Goal: Task Accomplishment & Management: Use online tool/utility

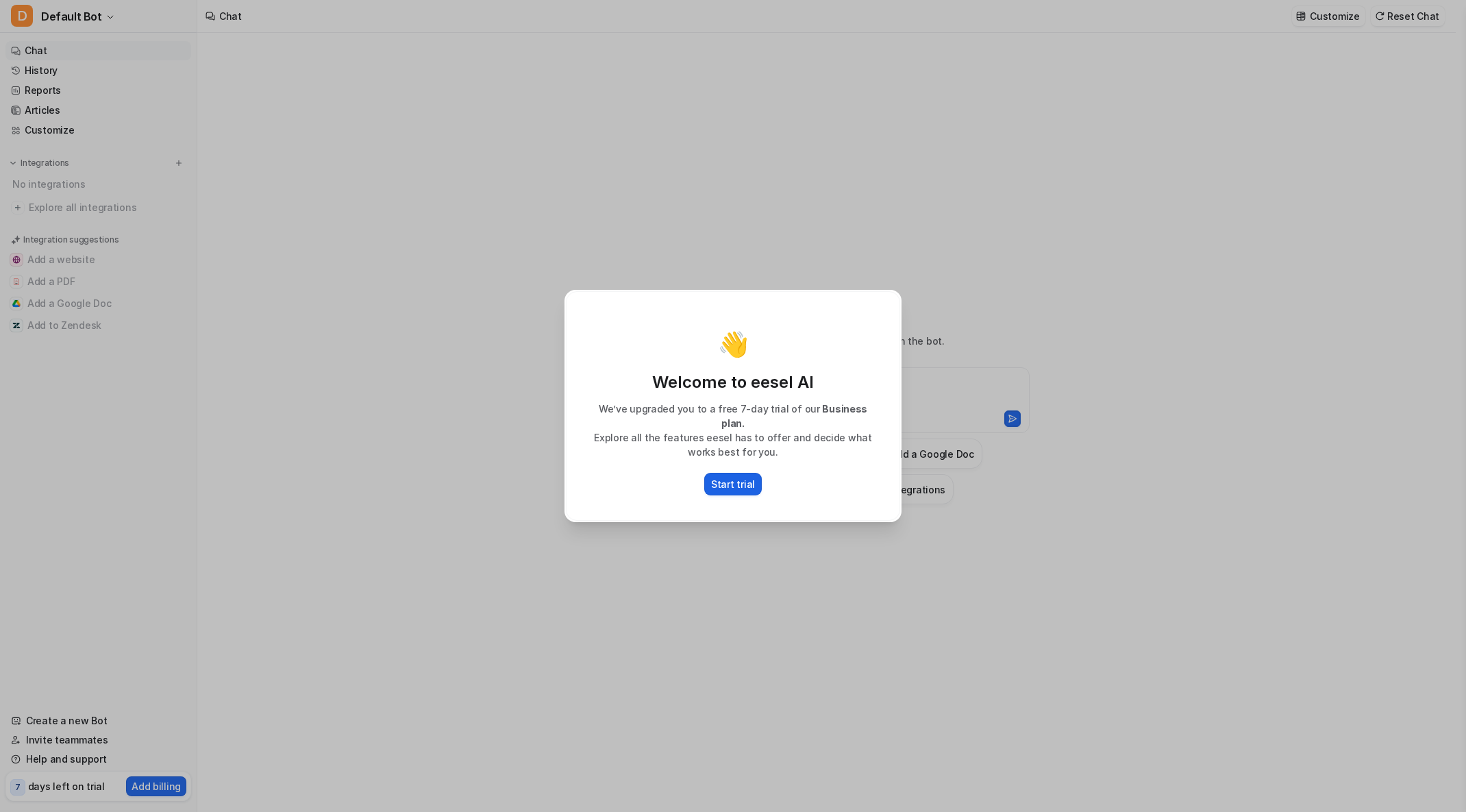
click at [737, 478] on p "Start trial" at bounding box center [733, 484] width 44 height 15
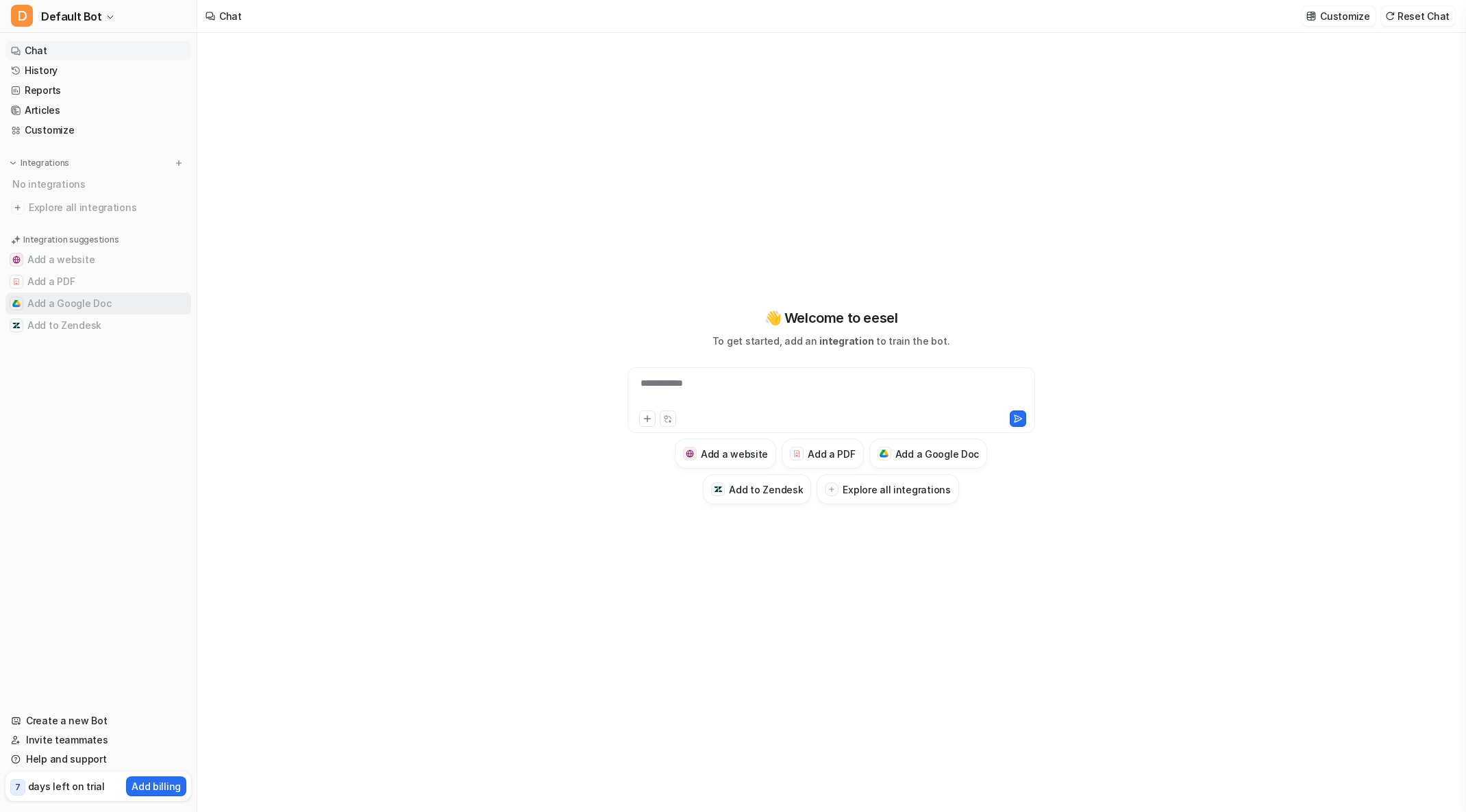
click at [94, 307] on button "Add a Google Doc" at bounding box center [97, 303] width 185 height 22
